Goal: Task Accomplishment & Management: Manage account settings

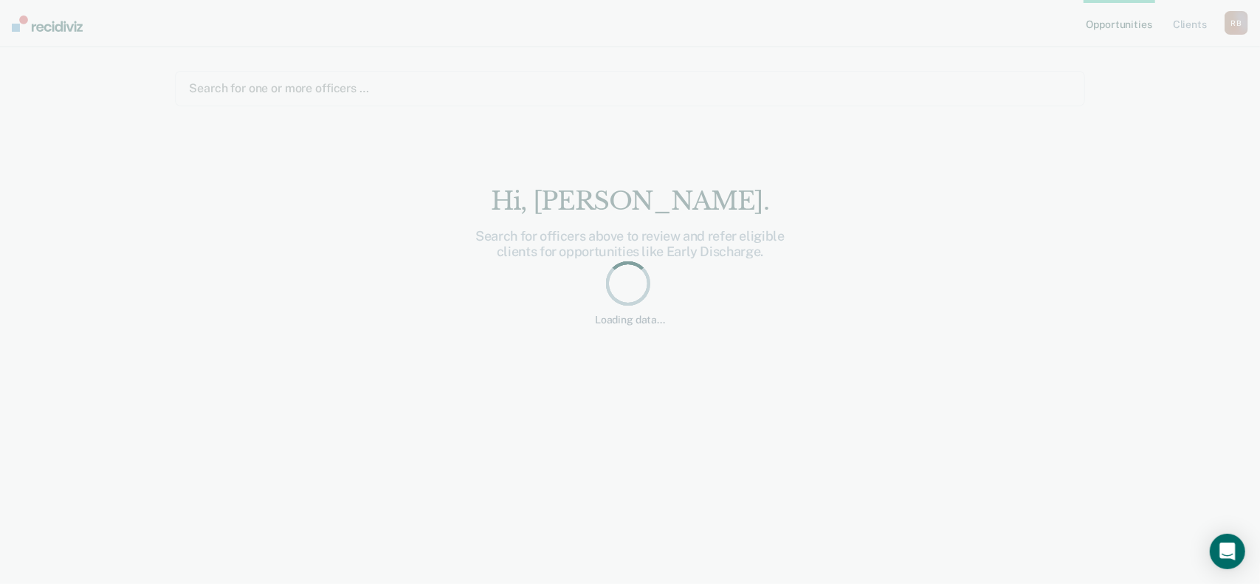
click at [1085, 232] on main "Search for one or more officers … [PERSON_NAME]. Search for officers above to r…" at bounding box center [629, 297] width 945 height 501
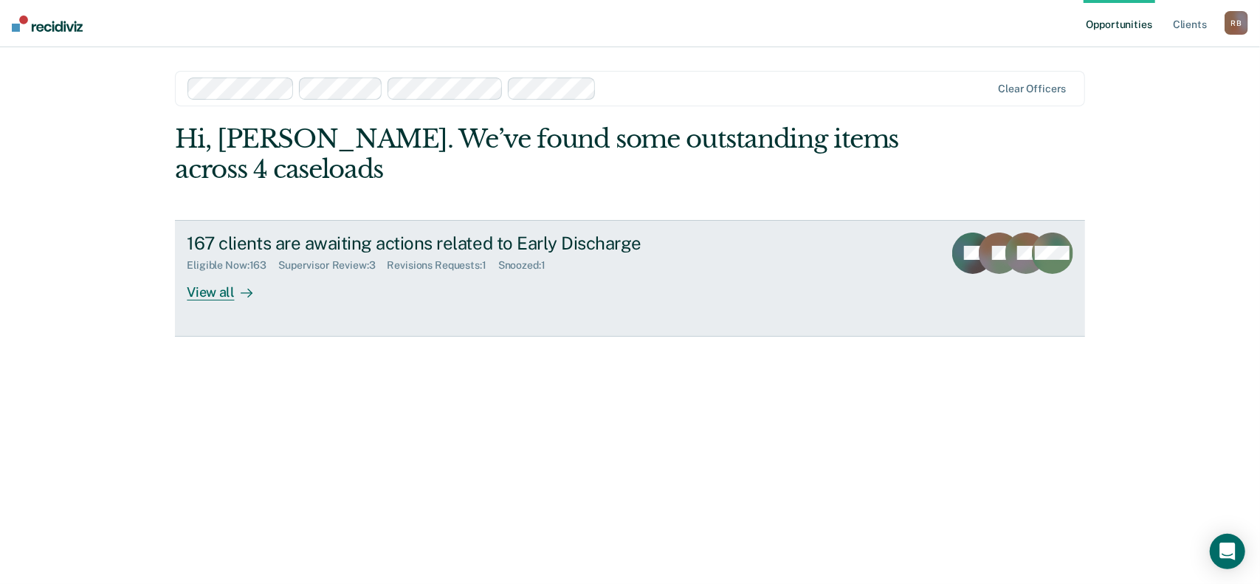
click at [428, 265] on div "Revisions Requests : 1" at bounding box center [442, 265] width 111 height 13
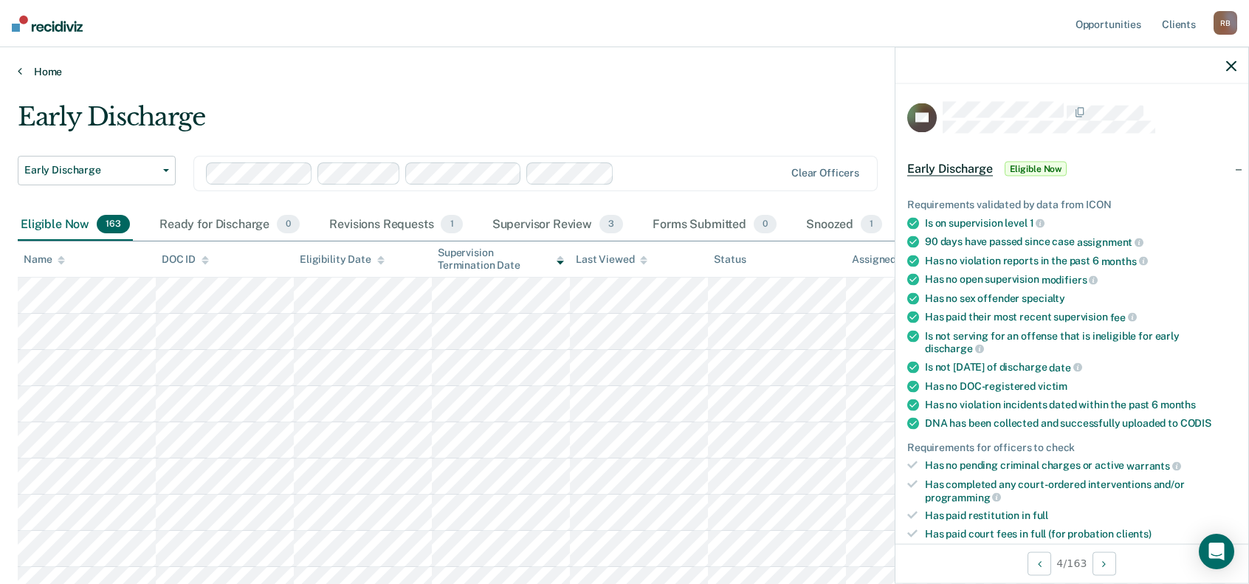
click at [742, 77] on link "Home" at bounding box center [624, 71] width 1213 height 13
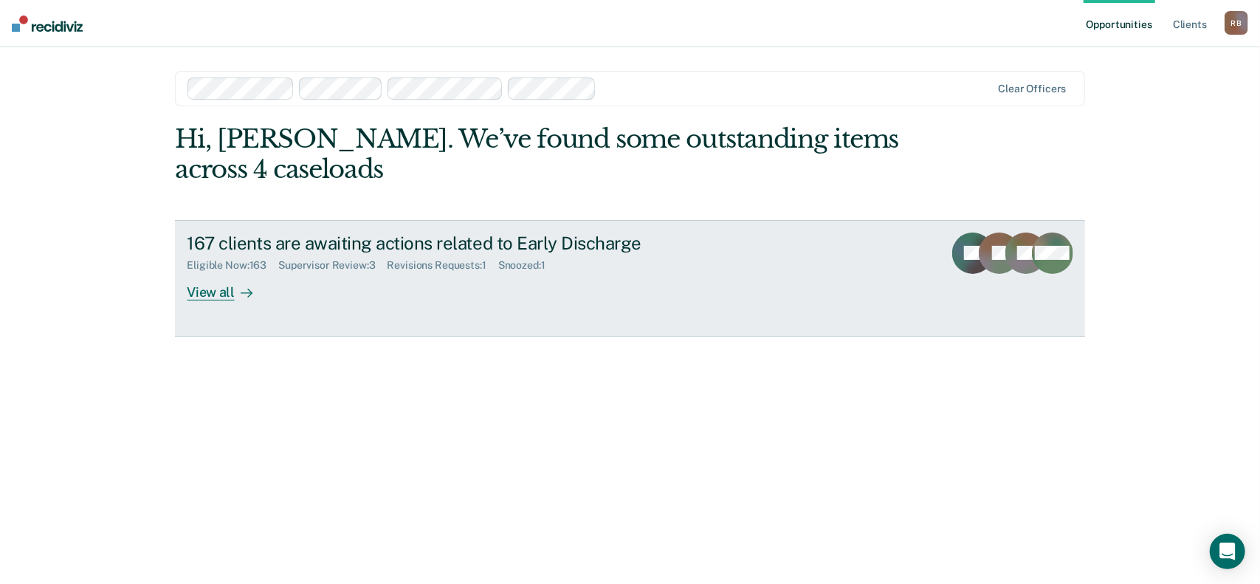
click at [429, 268] on div "Revisions Requests : 1" at bounding box center [442, 265] width 111 height 13
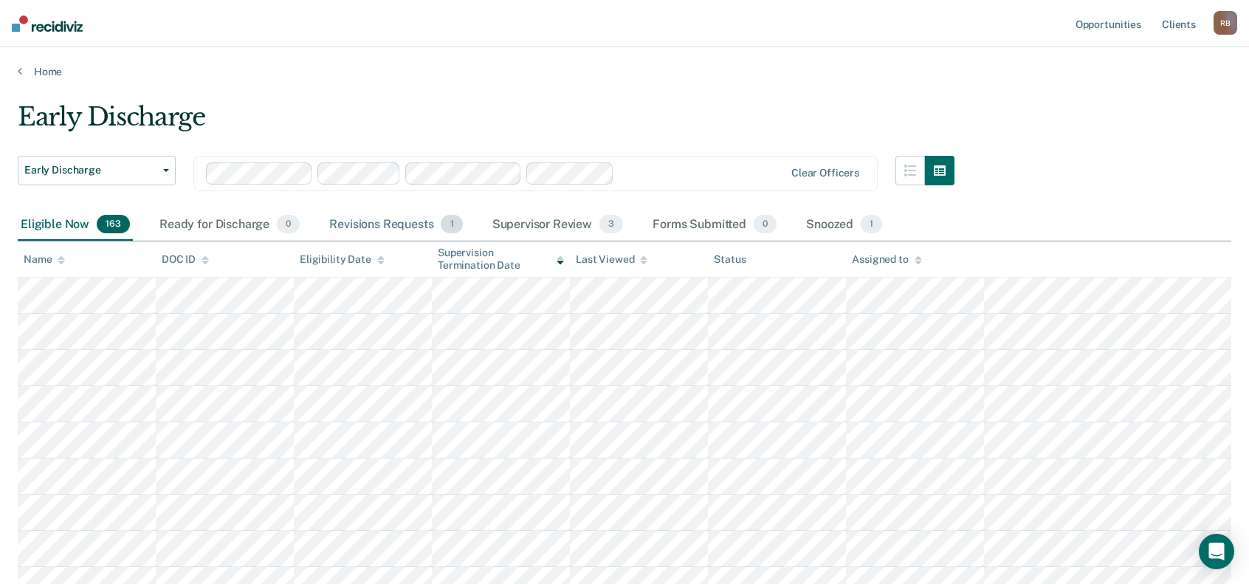
click at [417, 227] on div "Revisions Requests 1" at bounding box center [395, 225] width 139 height 32
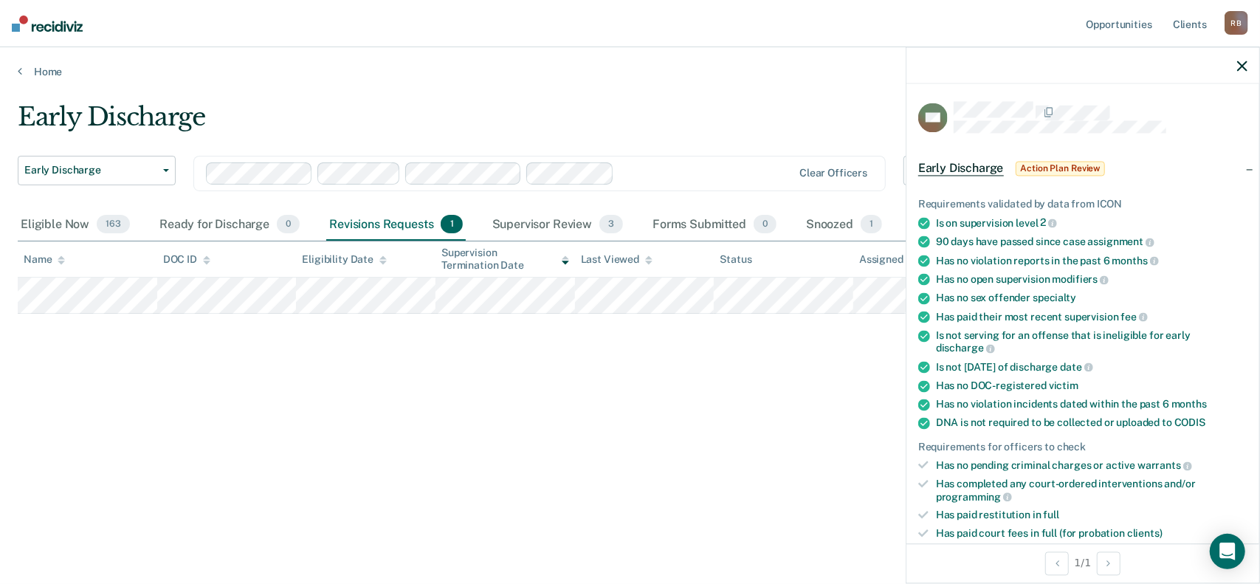
click at [1070, 163] on span "Action Plan Review" at bounding box center [1060, 168] width 90 height 15
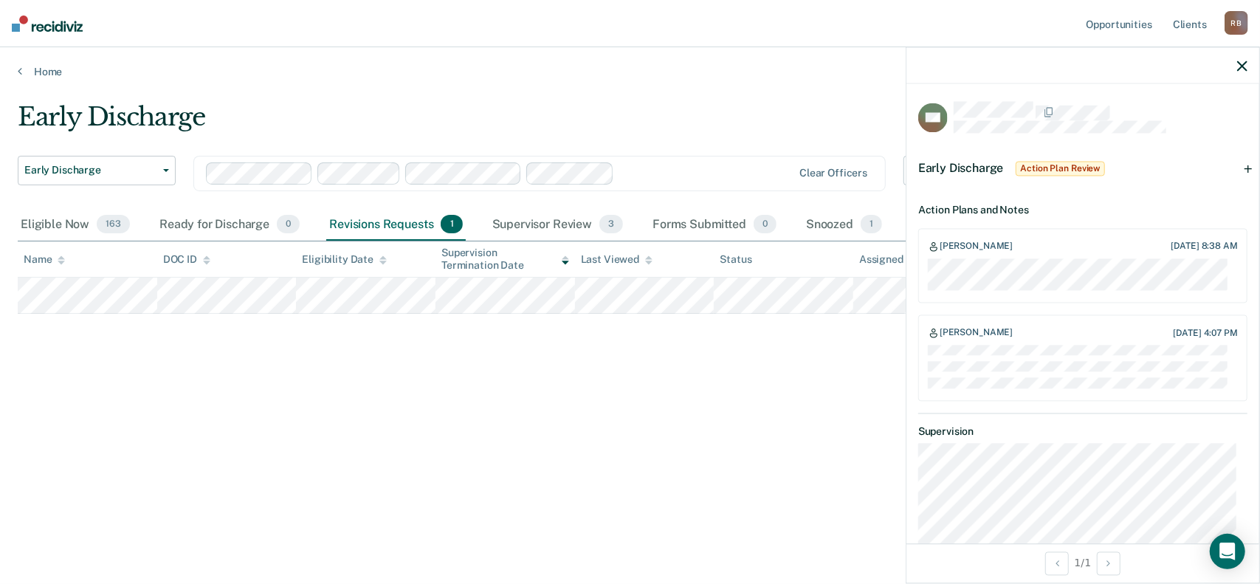
click at [1246, 61] on icon "button" at bounding box center [1242, 66] width 10 height 10
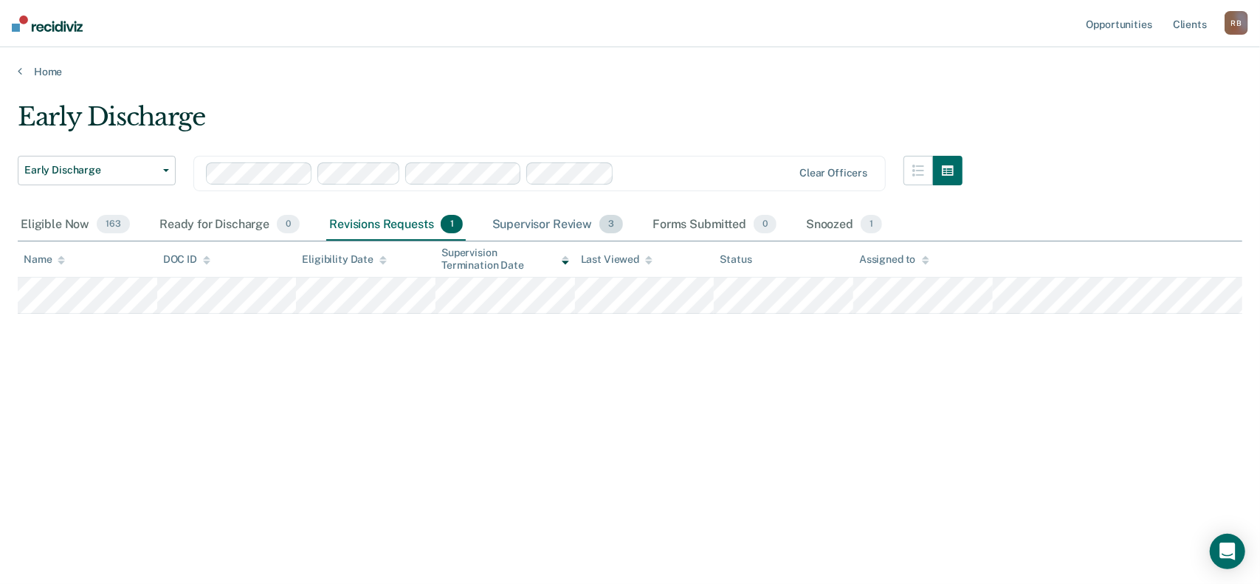
click at [562, 224] on div "Supervisor Review 3" at bounding box center [557, 225] width 137 height 32
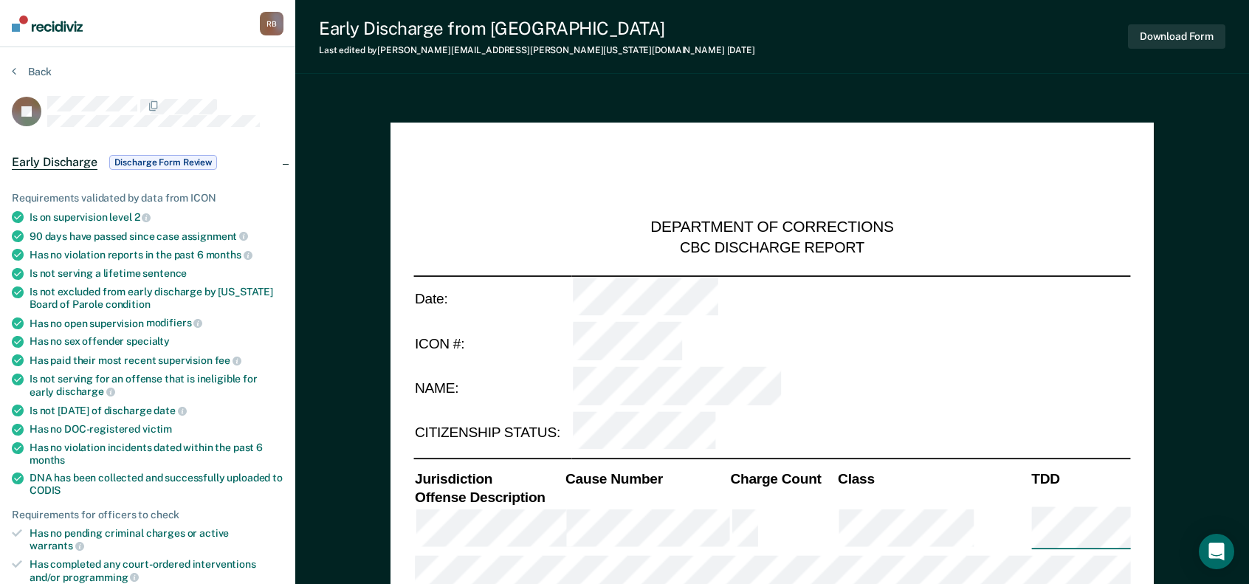
type textarea "x"
click at [141, 157] on span "Discharge Form Review" at bounding box center [163, 162] width 108 height 15
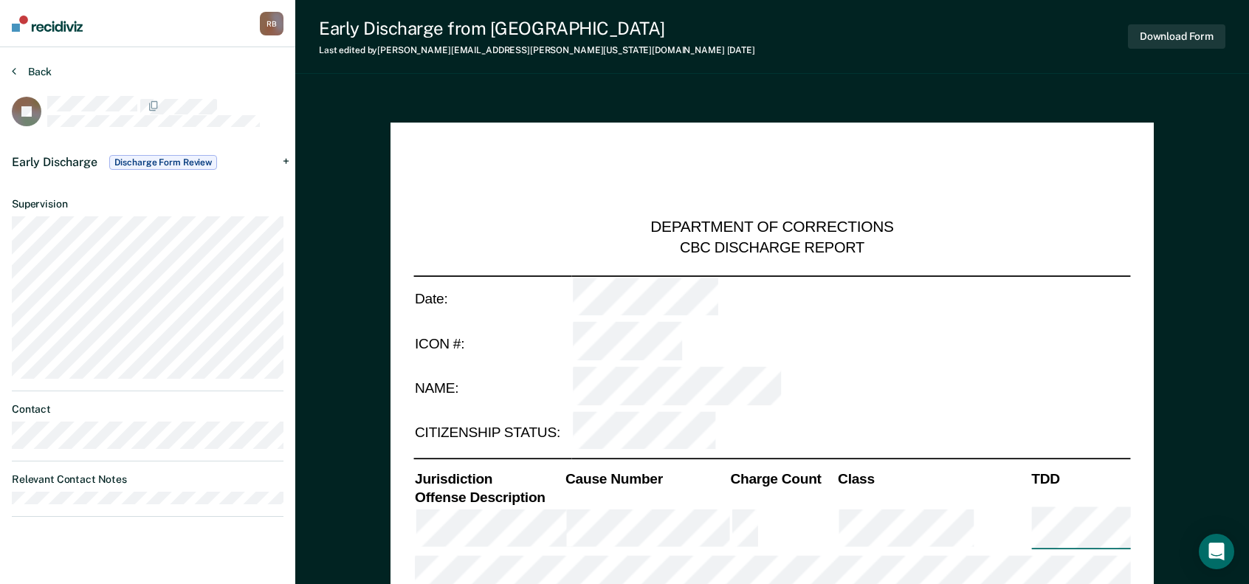
click at [28, 71] on button "Back" at bounding box center [32, 71] width 40 height 13
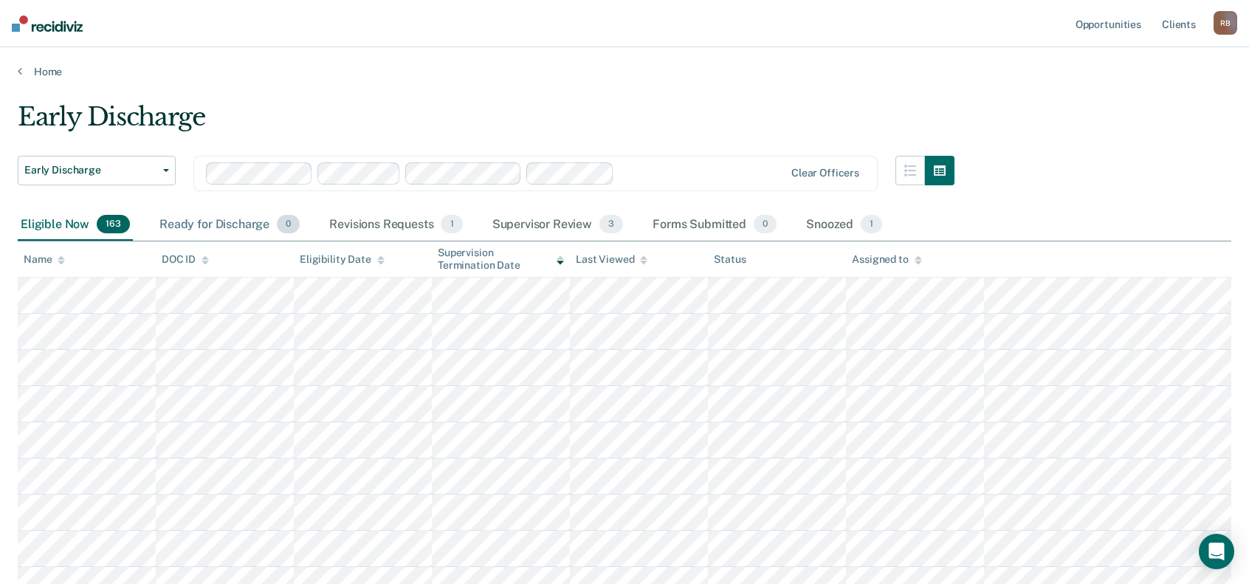
click at [239, 227] on div "Ready for Discharge 0" at bounding box center [229, 225] width 146 height 32
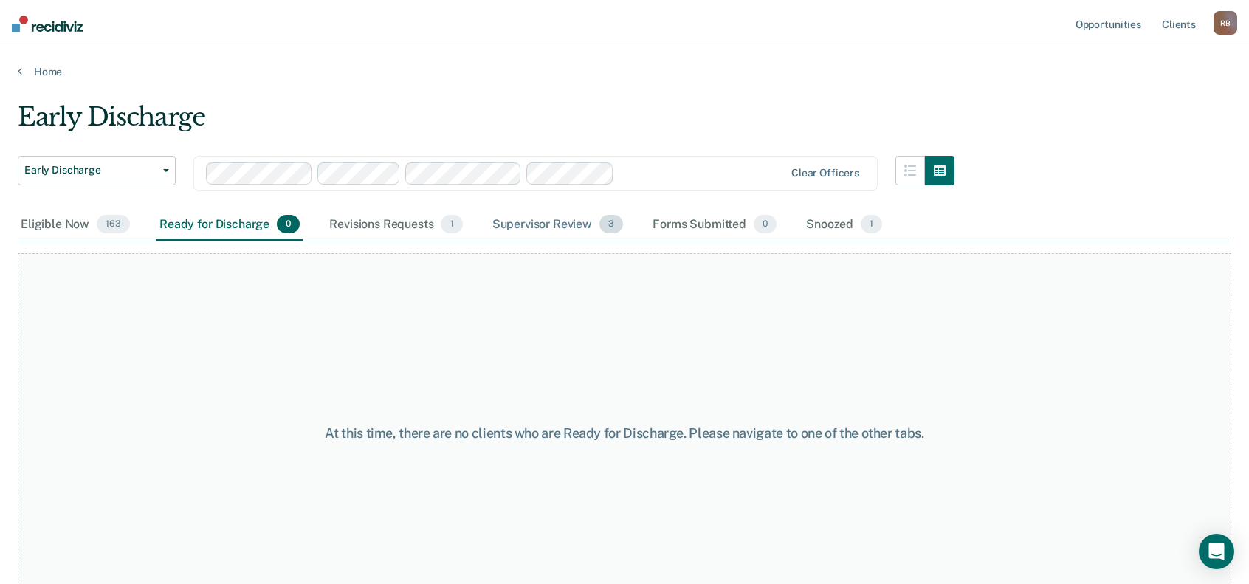
click at [539, 228] on div "Supervisor Review 3" at bounding box center [557, 225] width 137 height 32
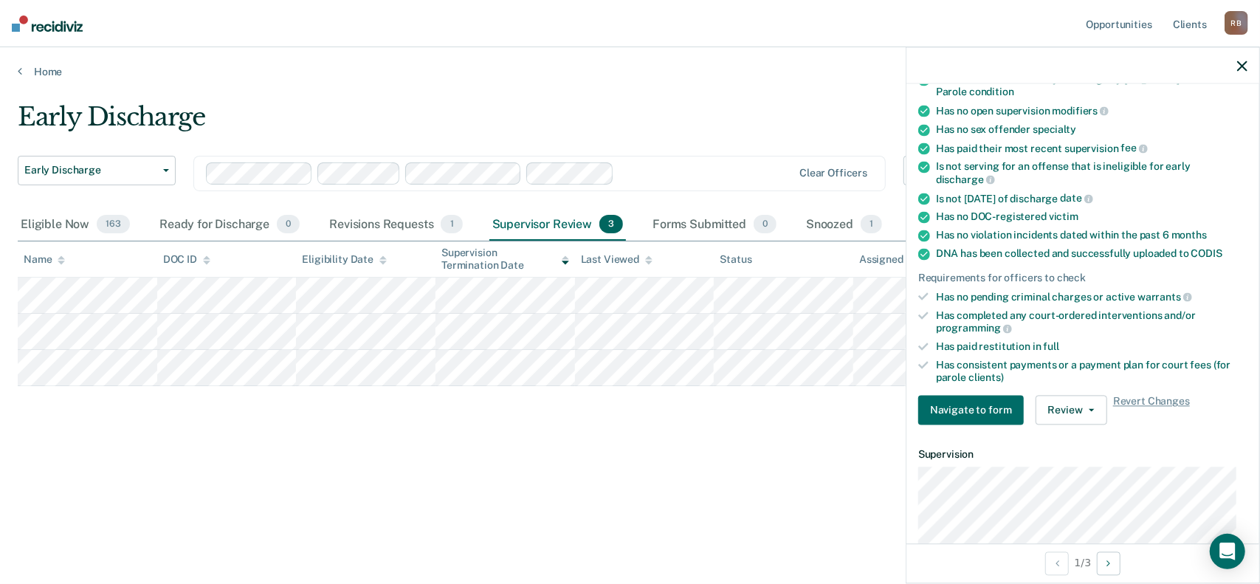
scroll to position [443, 0]
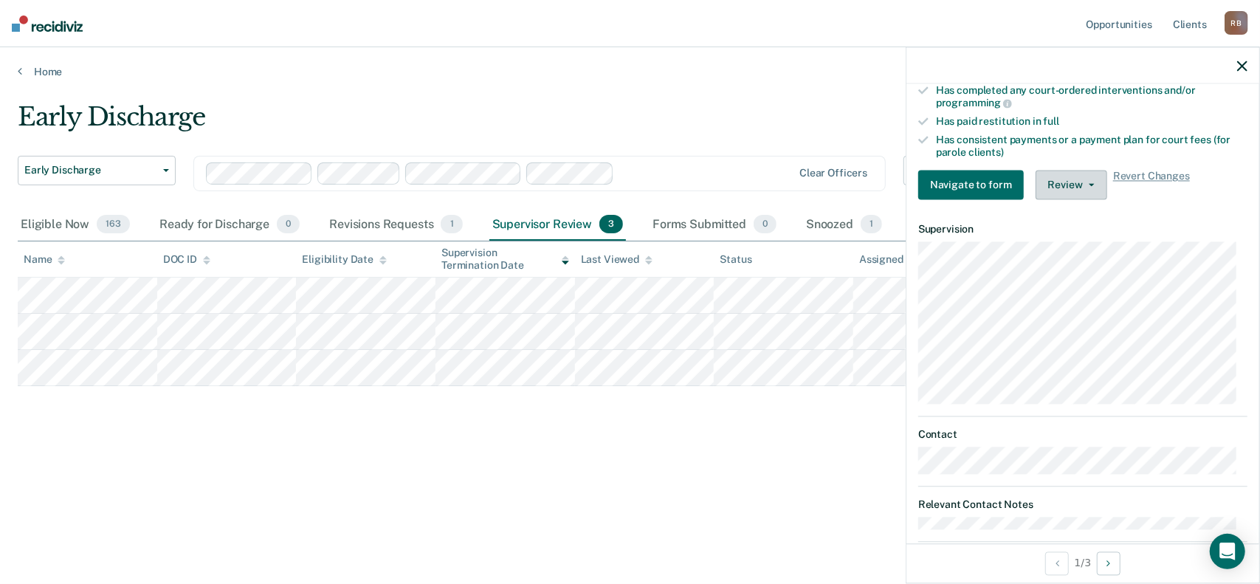
click at [1053, 185] on button "Review" at bounding box center [1071, 185] width 72 height 30
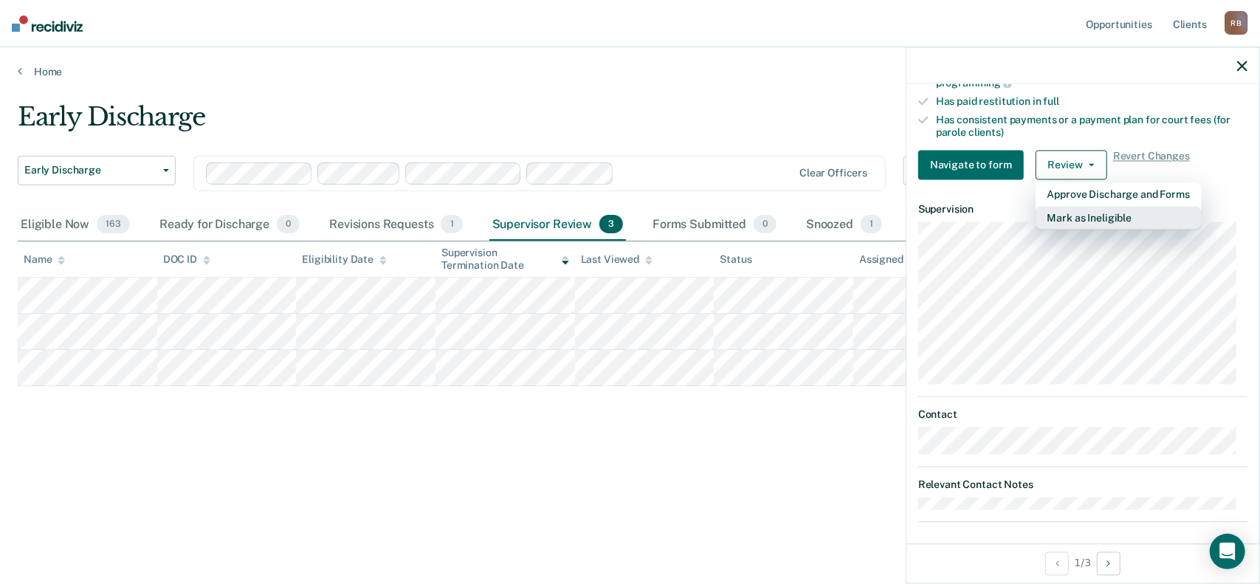
scroll to position [463, 0]
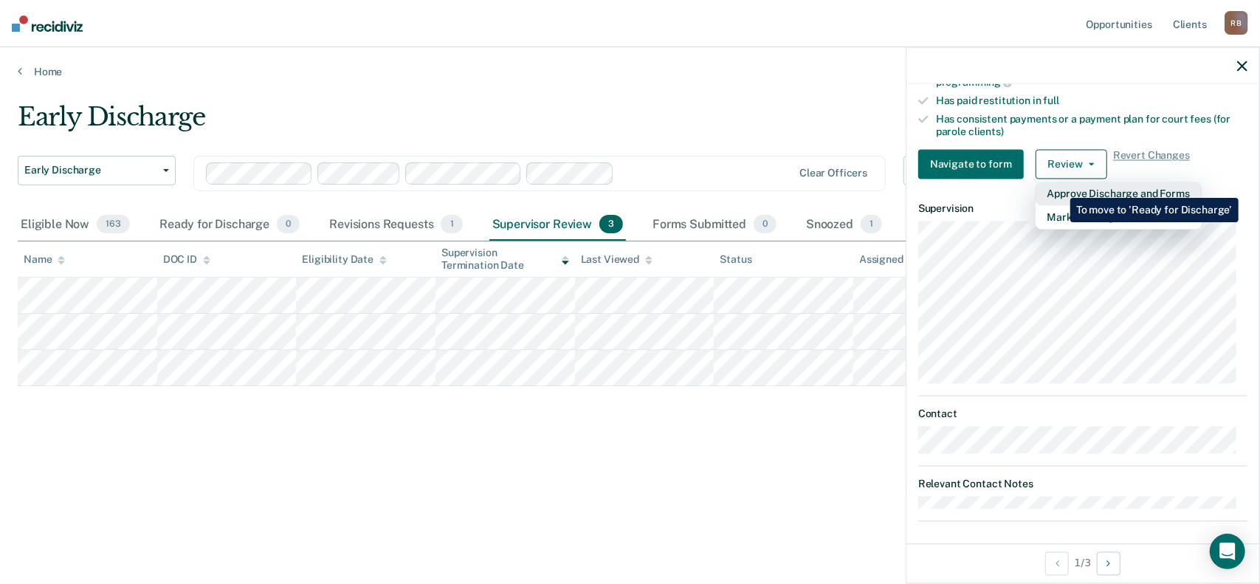
click at [1059, 187] on button "Approve Discharge and Forms" at bounding box center [1118, 194] width 166 height 24
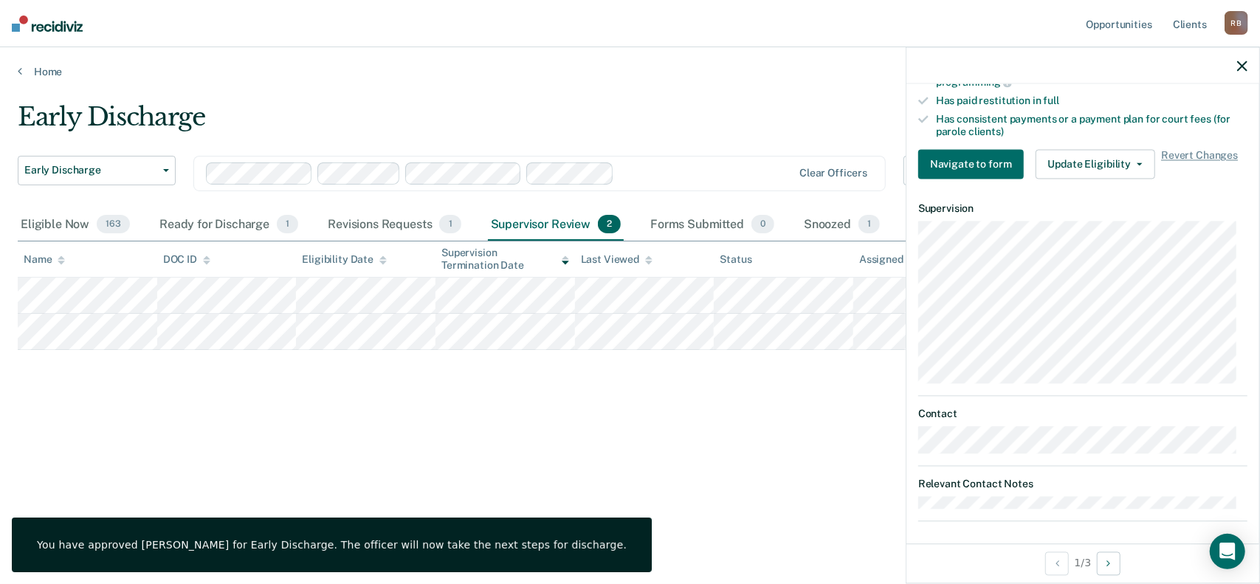
click at [1244, 66] on icon "button" at bounding box center [1242, 66] width 10 height 10
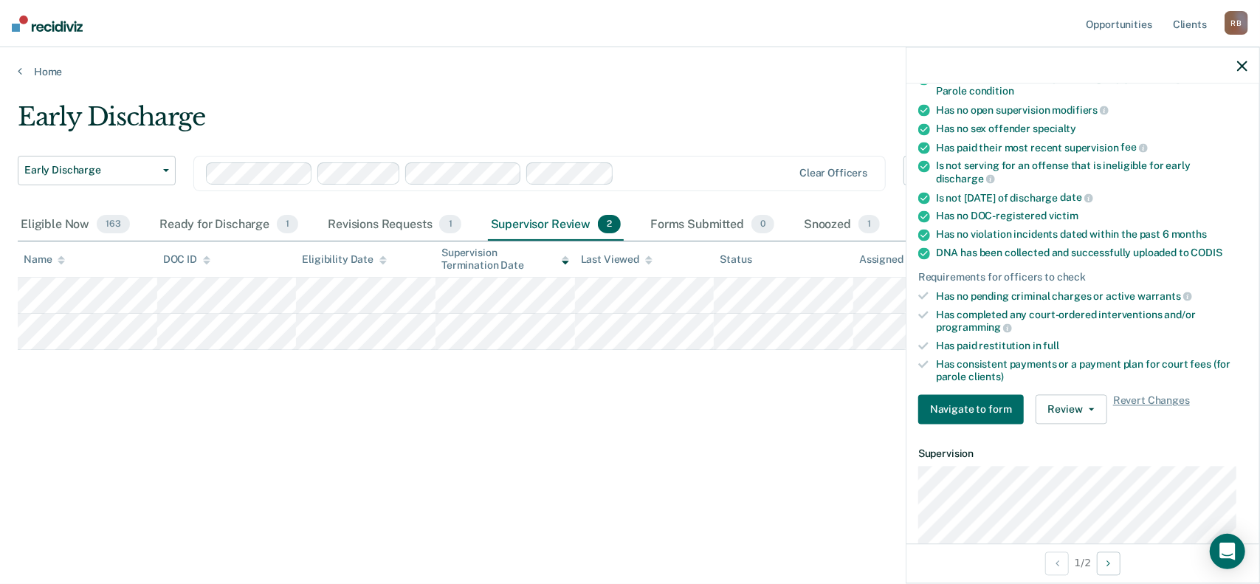
scroll to position [0, 0]
